Goal: Feedback & Contribution: Leave review/rating

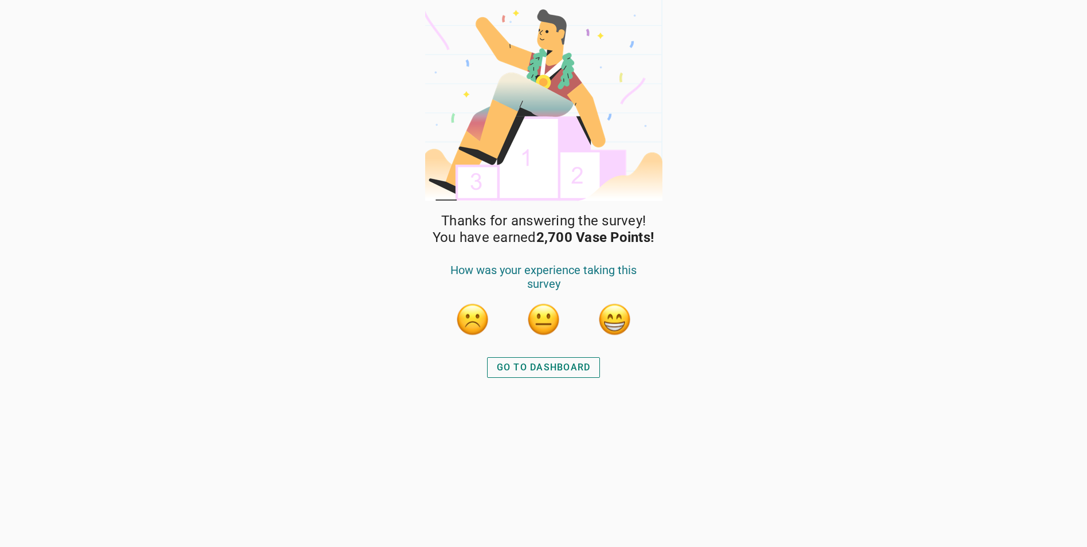
click at [616, 325] on button "button" at bounding box center [615, 319] width 34 height 34
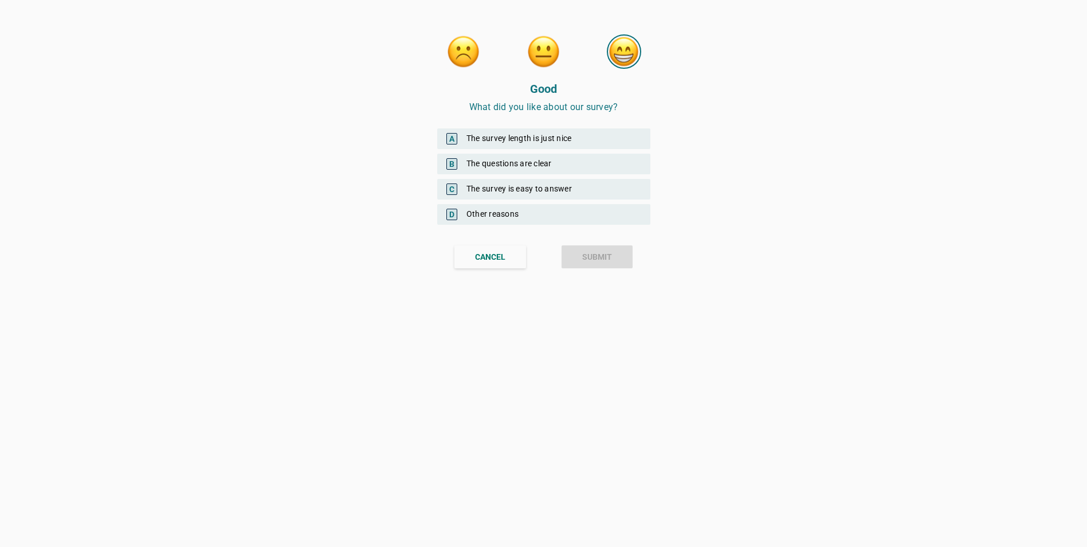
click at [516, 139] on div "A The survey length is just nice" at bounding box center [543, 138] width 213 height 21
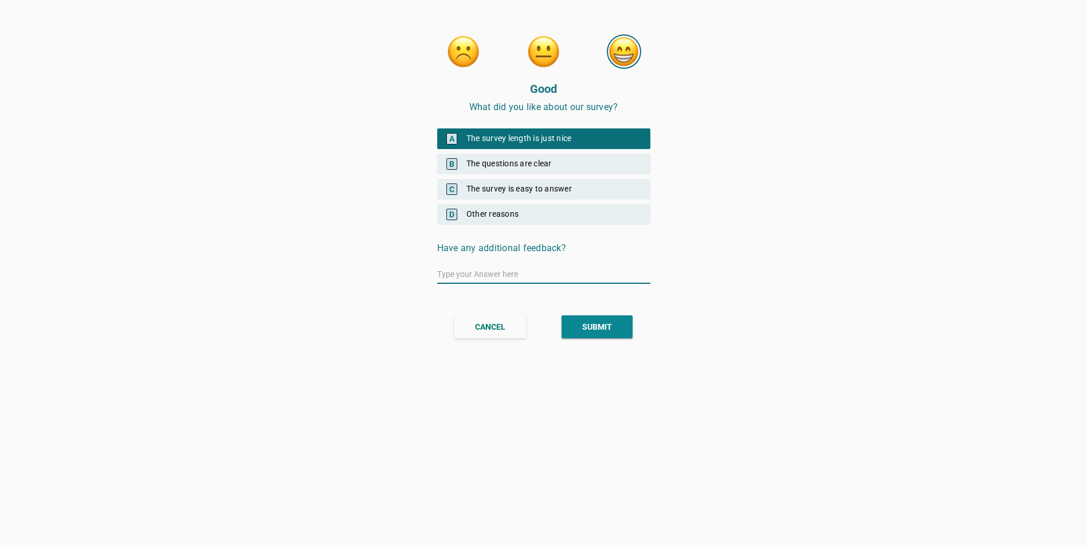
click at [576, 326] on button "SUBMIT" at bounding box center [596, 326] width 71 height 23
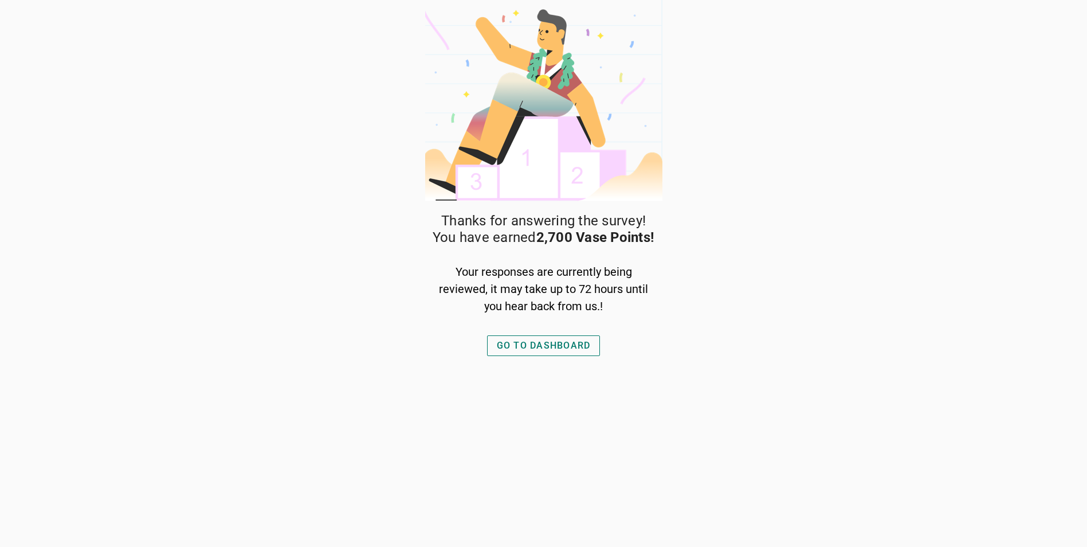
click at [500, 346] on div "GO TO DASHBOARD" at bounding box center [544, 346] width 94 height 14
